Goal: Task Accomplishment & Management: Manage account settings

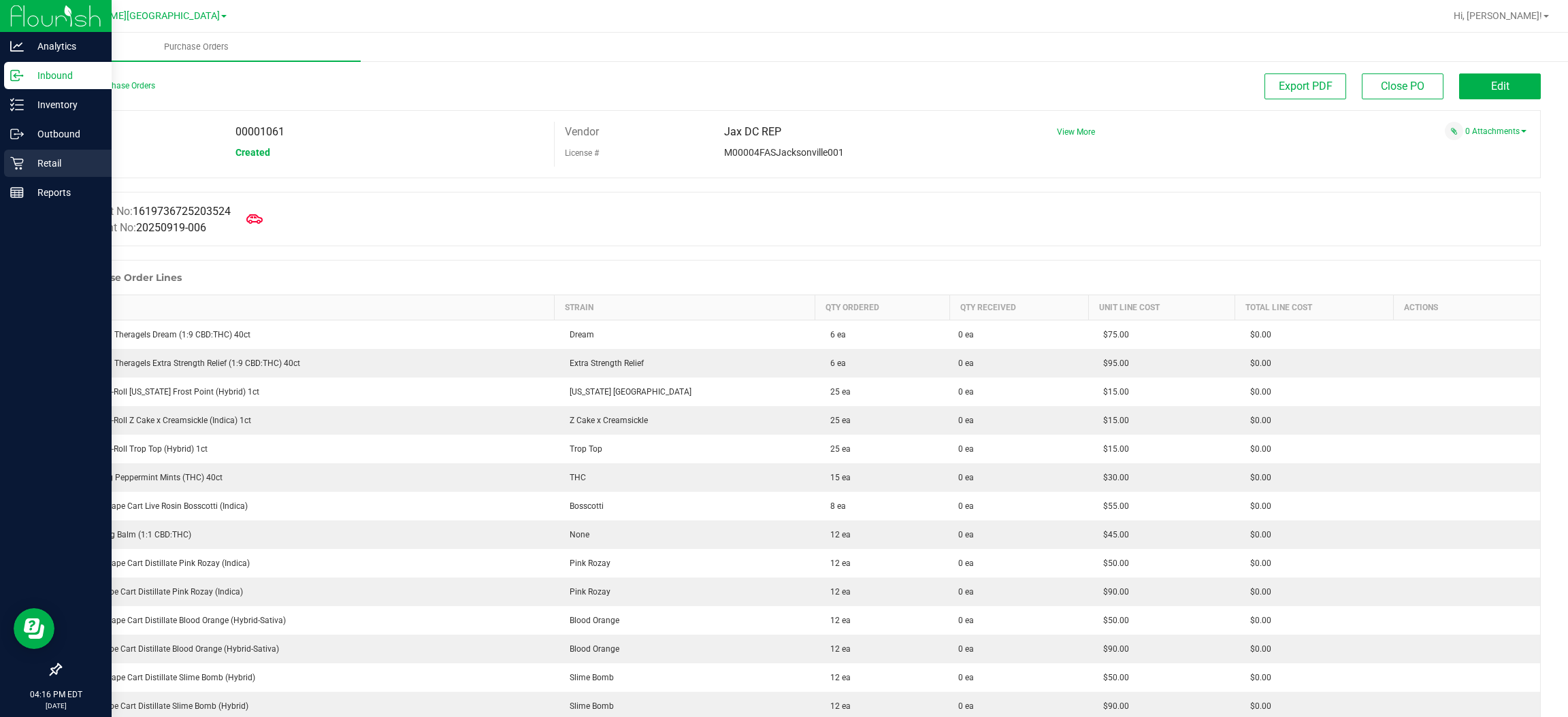
click at [54, 171] on p "Retail" at bounding box center [64, 163] width 82 height 16
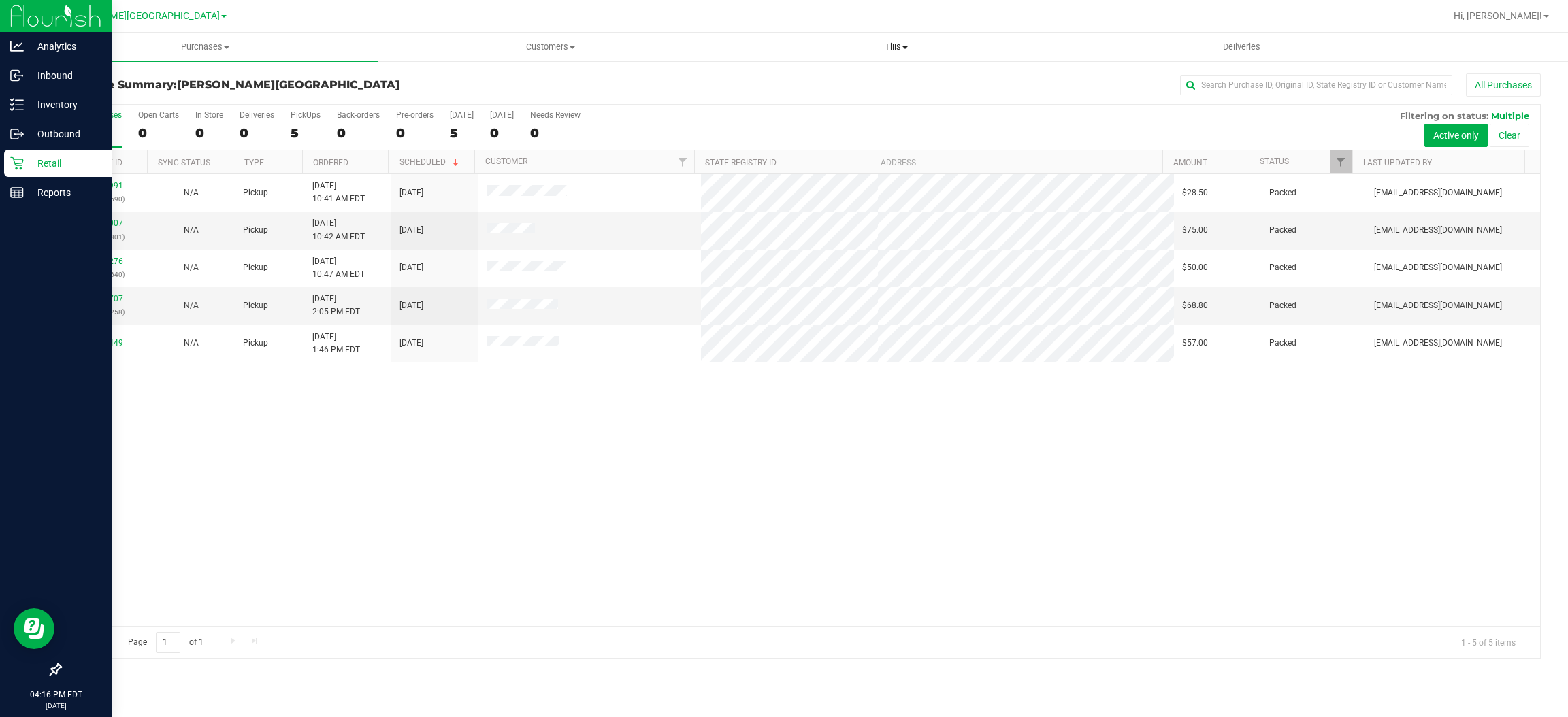
click at [897, 41] on span "Tills" at bounding box center [896, 47] width 344 height 13
click at [809, 80] on span "Manage tills" at bounding box center [769, 82] width 92 height 12
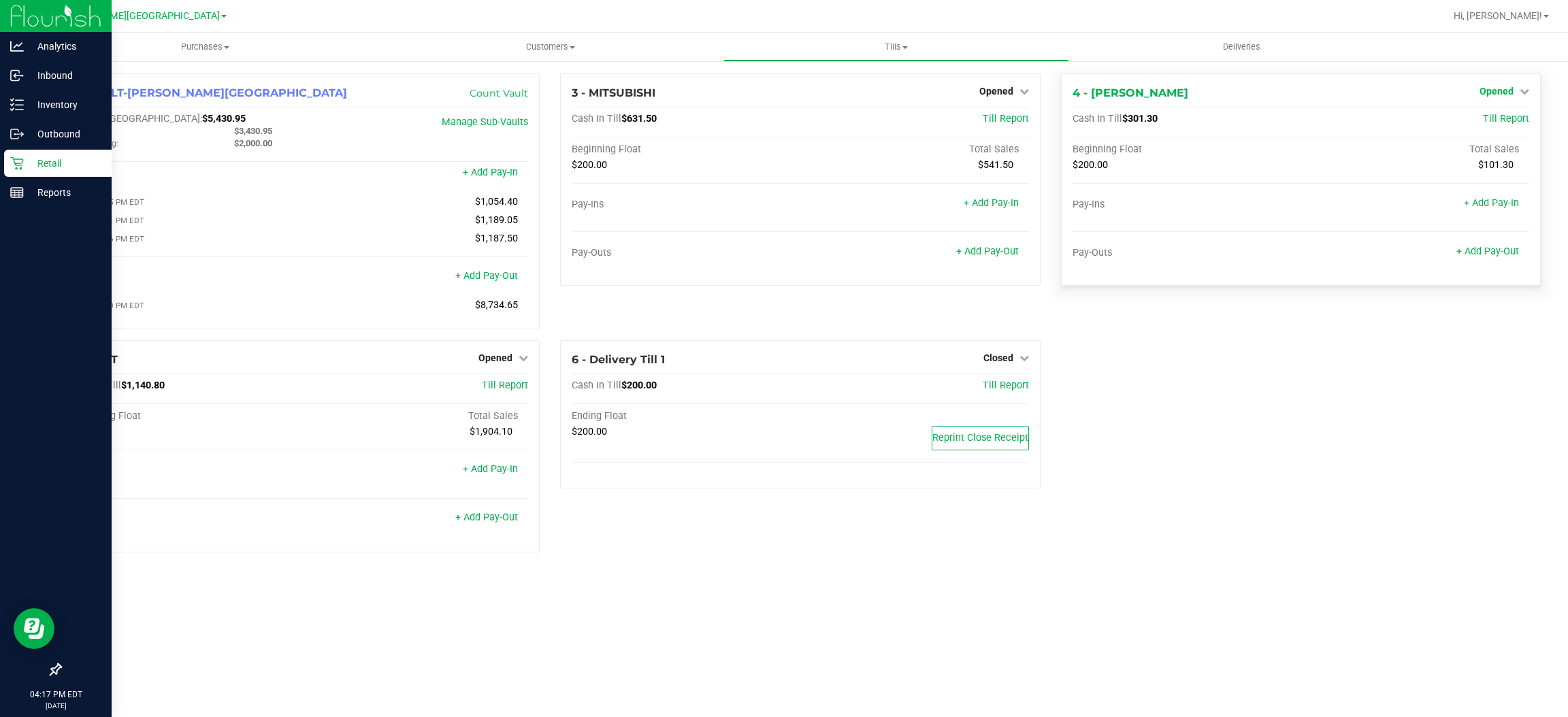
click at [1514, 87] on link "Opened" at bounding box center [1504, 91] width 50 height 11
click at [1463, 118] on div "Close Till" at bounding box center [1498, 120] width 100 height 17
click at [1484, 121] on link "Close Till" at bounding box center [1498, 120] width 37 height 11
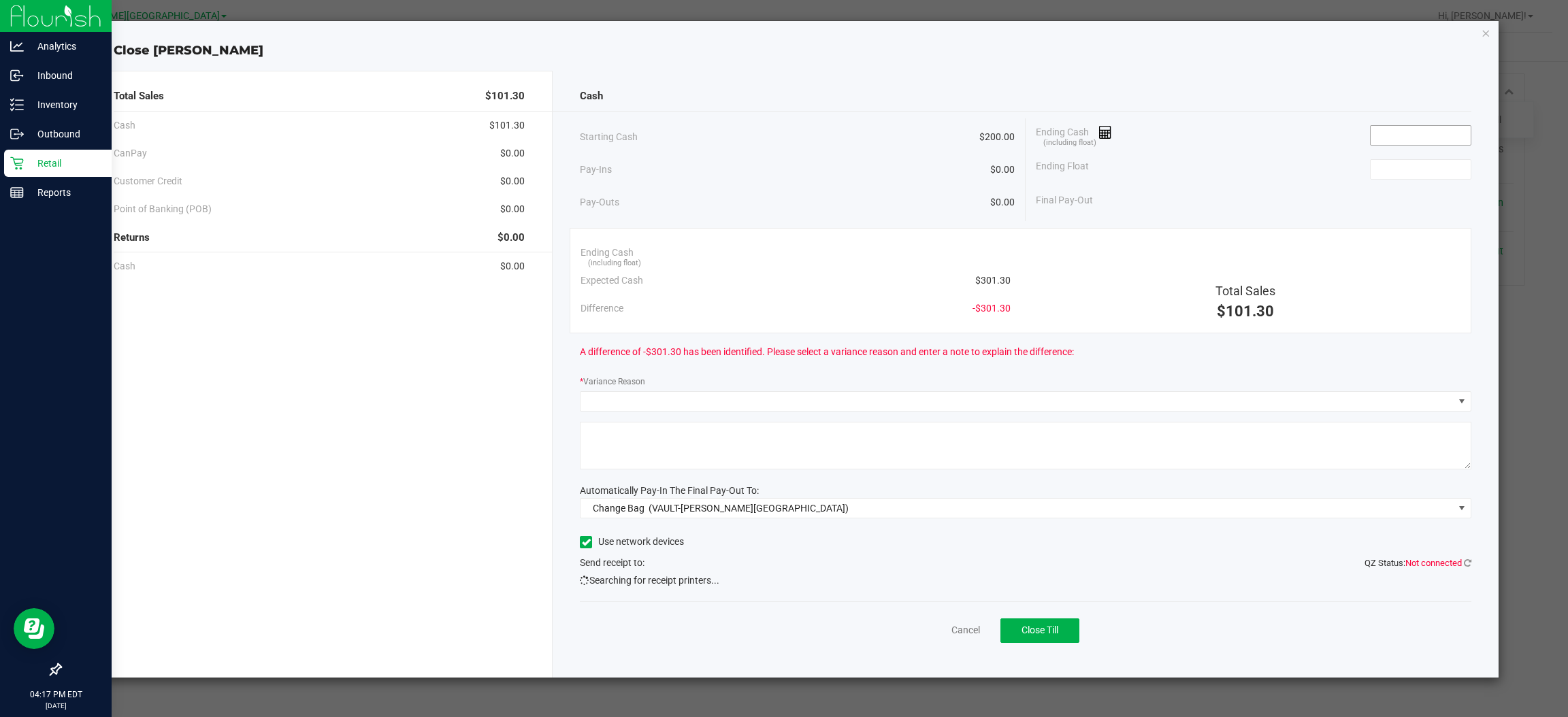
click at [1435, 134] on input at bounding box center [1420, 135] width 100 height 19
type input "$101.03"
click at [1419, 162] on input at bounding box center [1420, 169] width 100 height 19
type input "$200.00"
click at [1303, 179] on div "Ending Float $200.00" at bounding box center [1253, 169] width 436 height 34
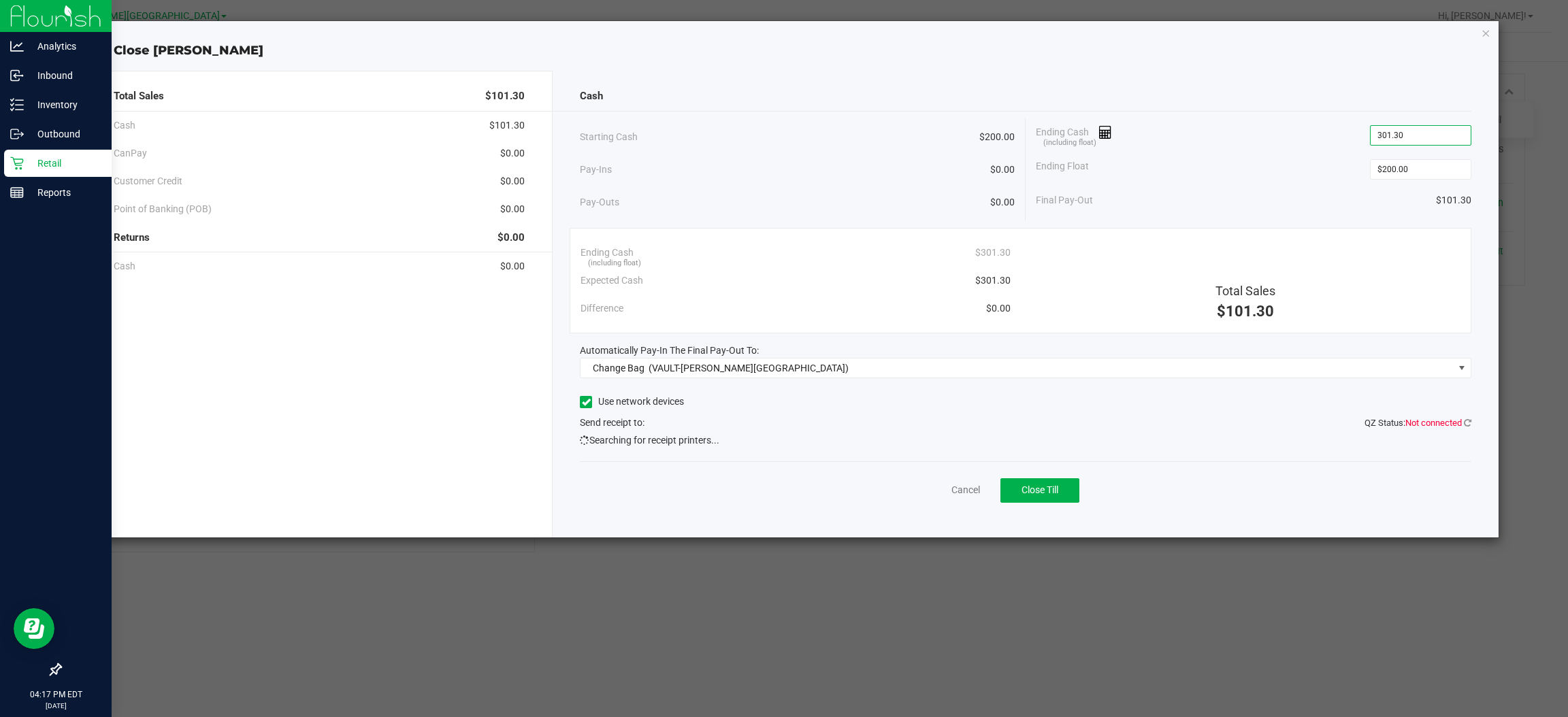
type input "$301.30"
click at [1297, 123] on div "Ending Cash (including float) $301.30" at bounding box center [1253, 135] width 436 height 34
click at [823, 371] on span "Change Bag (VAULT-[PERSON_NAME][GEOGRAPHIC_DATA])" at bounding box center [1017, 367] width 873 height 19
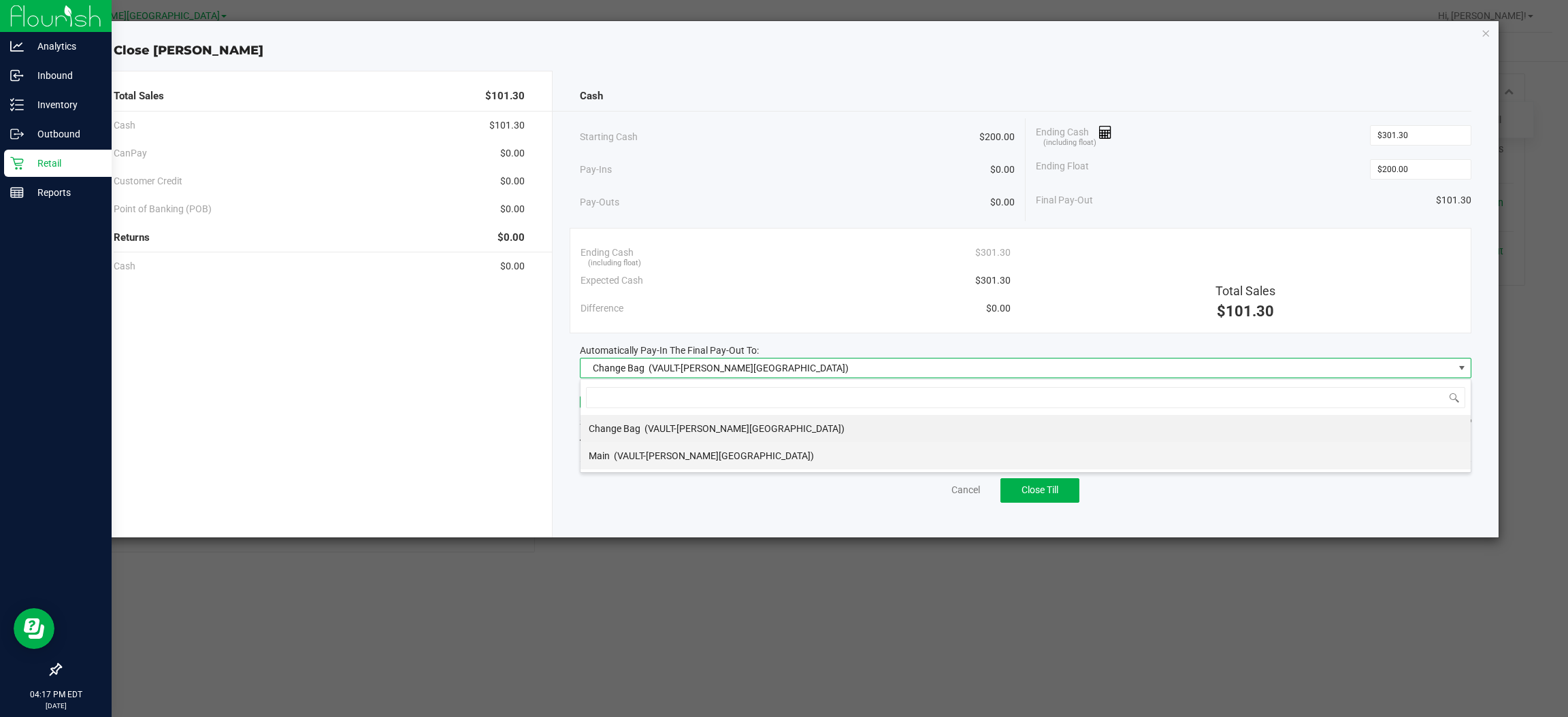
click at [723, 458] on span "(VAULT-[PERSON_NAME][GEOGRAPHIC_DATA])" at bounding box center [713, 456] width 200 height 11
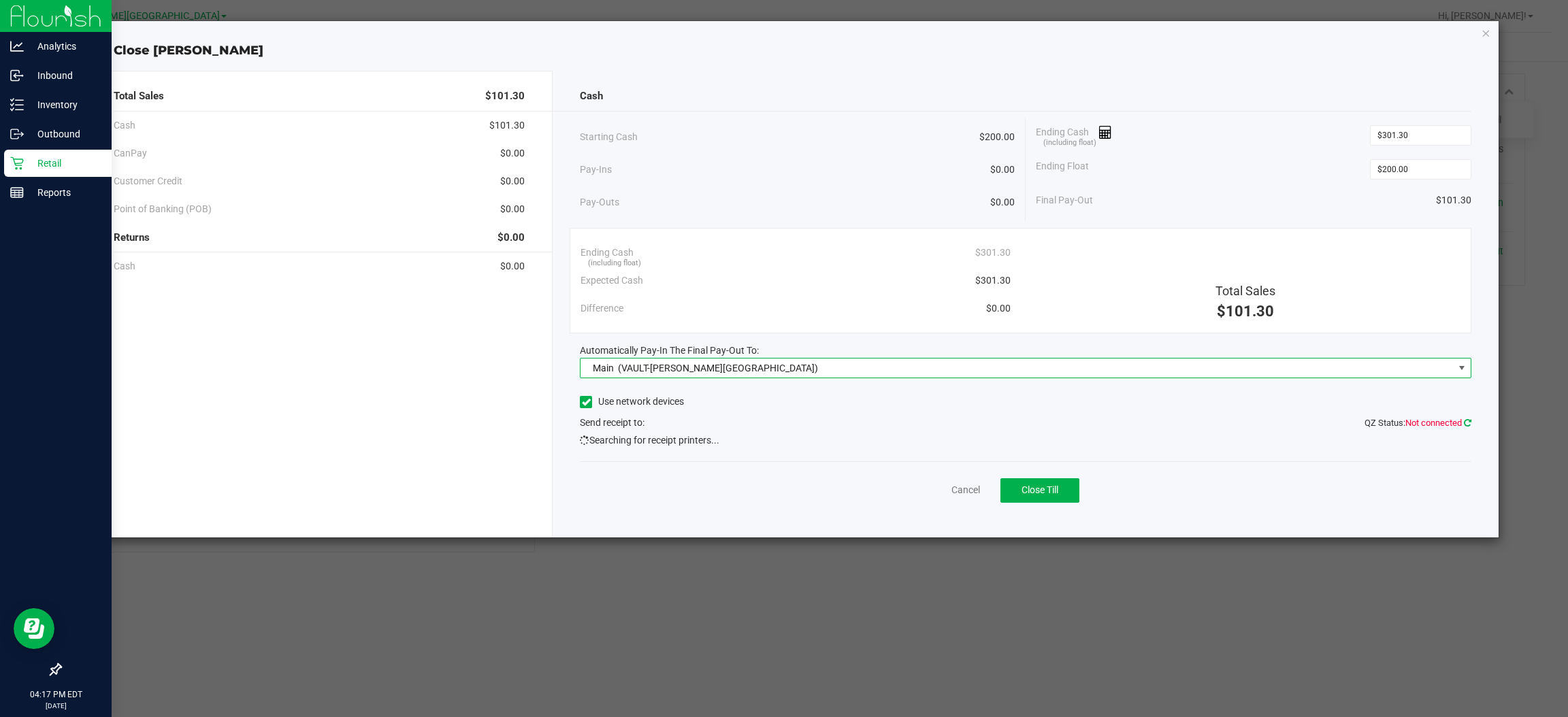
click at [1468, 419] on icon at bounding box center [1467, 422] width 8 height 9
click at [1465, 424] on icon at bounding box center [1467, 422] width 8 height 9
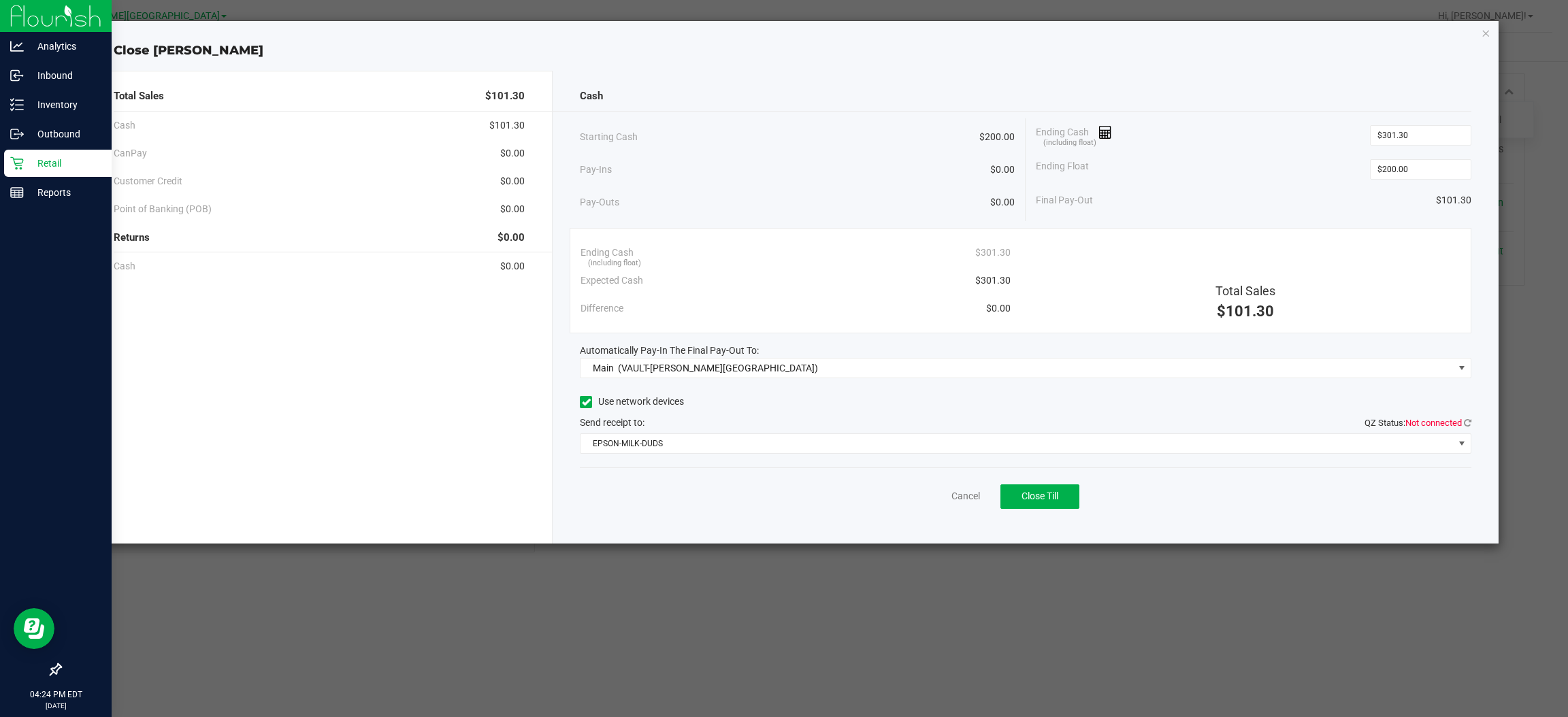
click at [1472, 420] on div "Cash Starting Cash $200.00 Pay-Ins $0.00 Pay-Outs $0.00 Ending Cash (including …" at bounding box center [1026, 307] width 946 height 472
click at [1470, 420] on icon at bounding box center [1467, 422] width 8 height 9
click at [920, 451] on span "EPSON-MILK-DUDS" at bounding box center [1017, 443] width 873 height 19
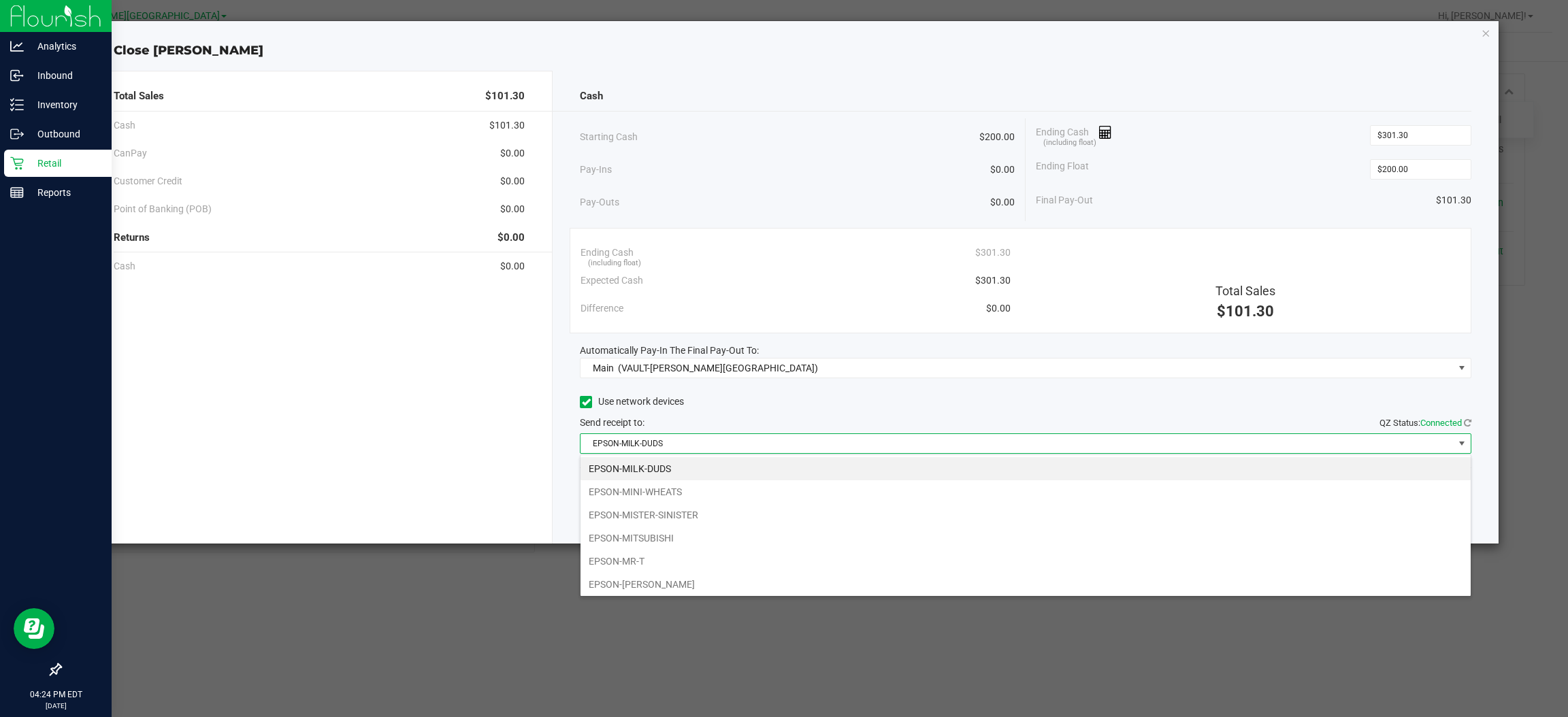
click at [657, 437] on span "EPSON-MILK-DUDS" at bounding box center [1017, 443] width 873 height 19
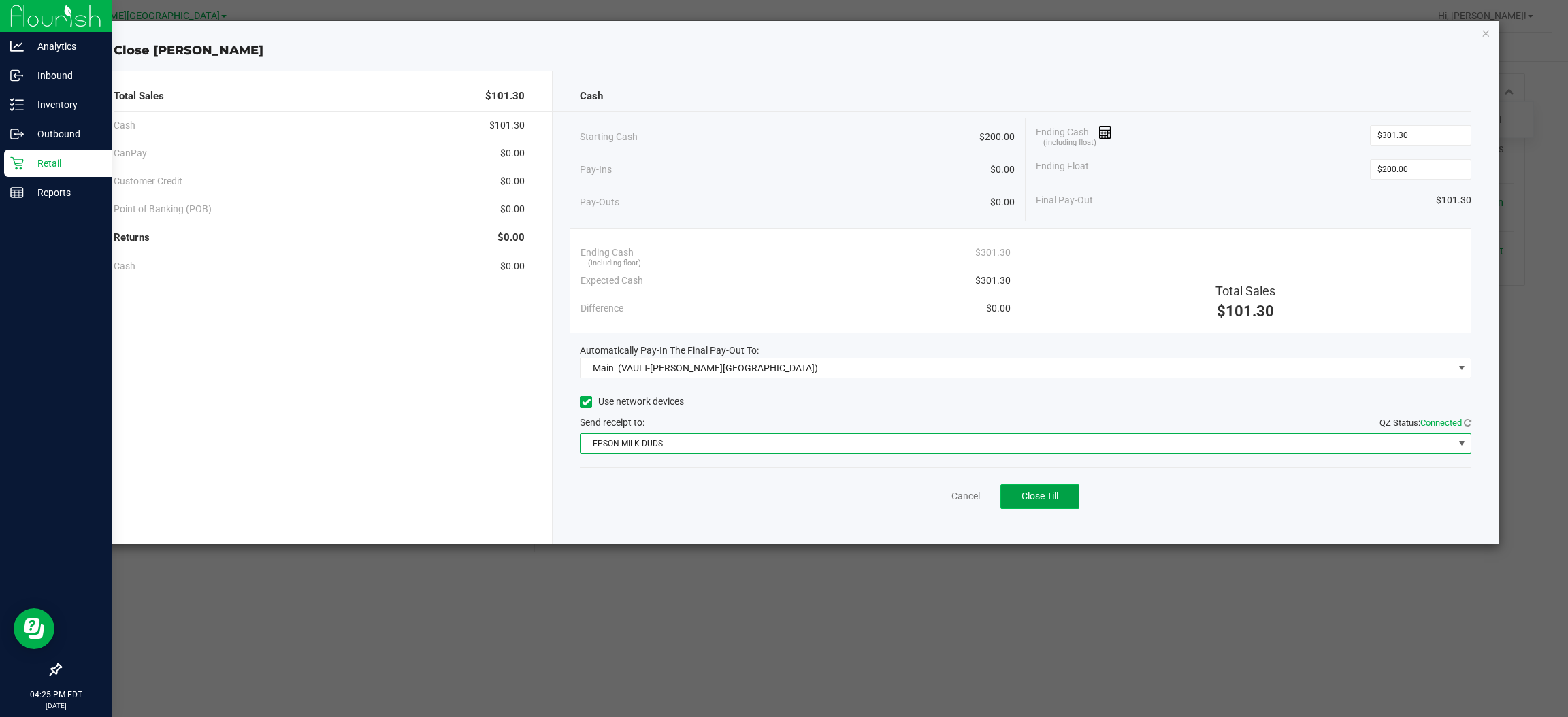
click at [1044, 501] on span "Close Till" at bounding box center [1040, 496] width 37 height 11
